Goal: Understand site structure: Understand site structure

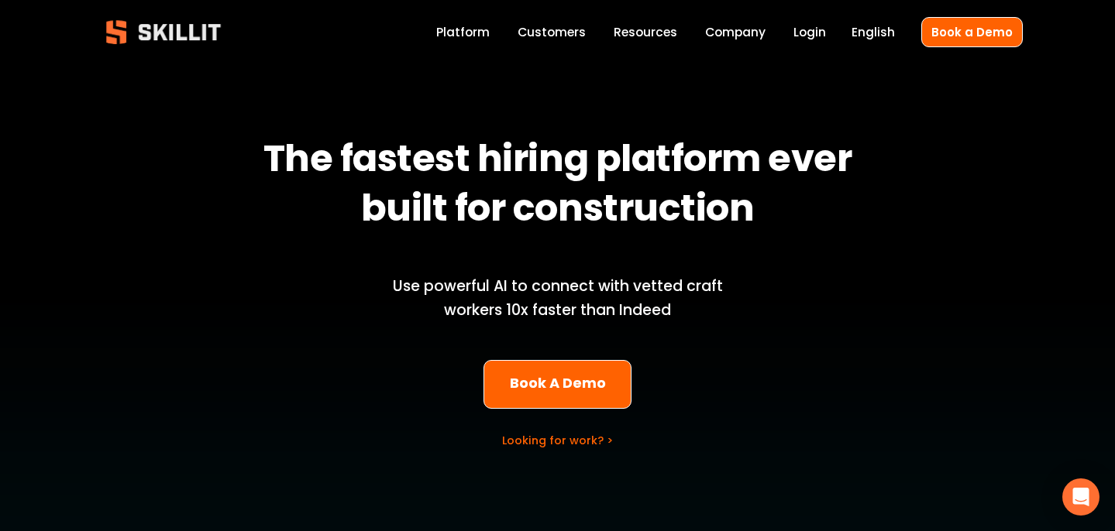
click at [568, 34] on link "Customers" at bounding box center [552, 32] width 68 height 21
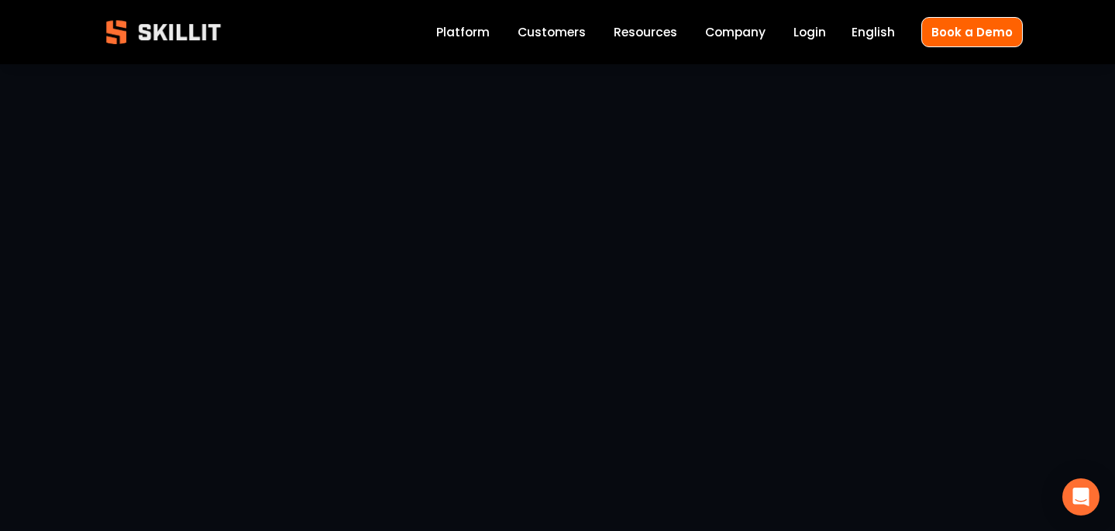
click at [483, 28] on link "Platform" at bounding box center [462, 32] width 53 height 21
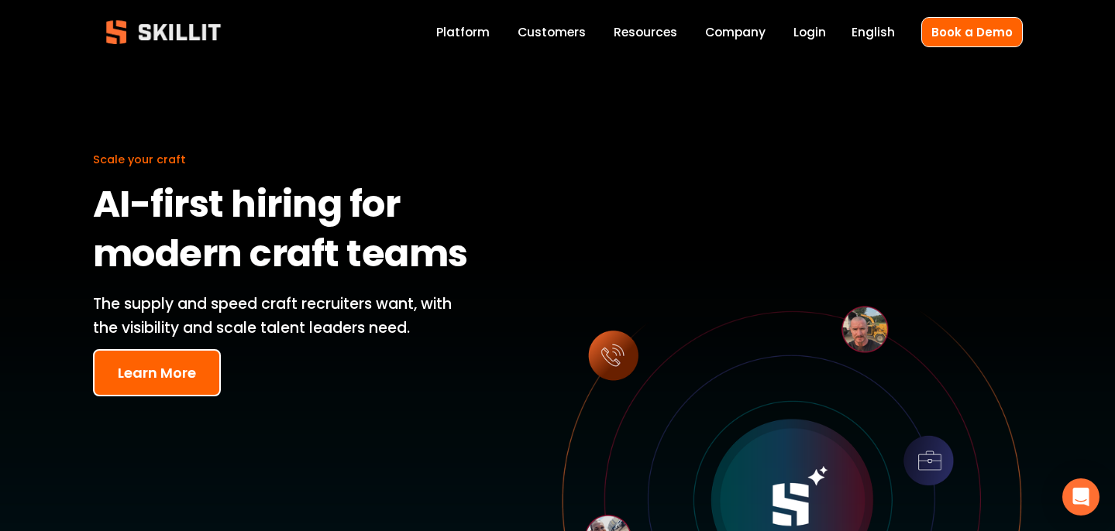
click at [452, 219] on h1 "AI-first hiring for modern craft teams" at bounding box center [284, 230] width 383 height 99
